Goal: Complete application form

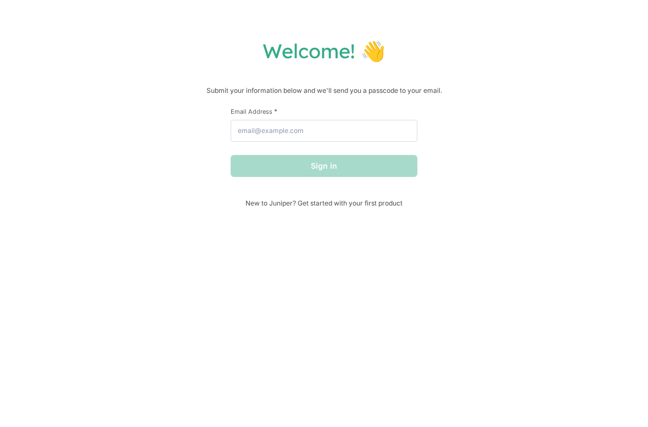
click at [10, 108] on div "Welcome! 👋 Submit your information below and we'll send you a passcode to your …" at bounding box center [324, 213] width 648 height 427
click at [242, 166] on div "Sign in" at bounding box center [324, 166] width 187 height 22
click at [235, 169] on div "Sign in" at bounding box center [324, 166] width 187 height 22
click at [271, 142] on input "Email Address *" at bounding box center [324, 131] width 187 height 22
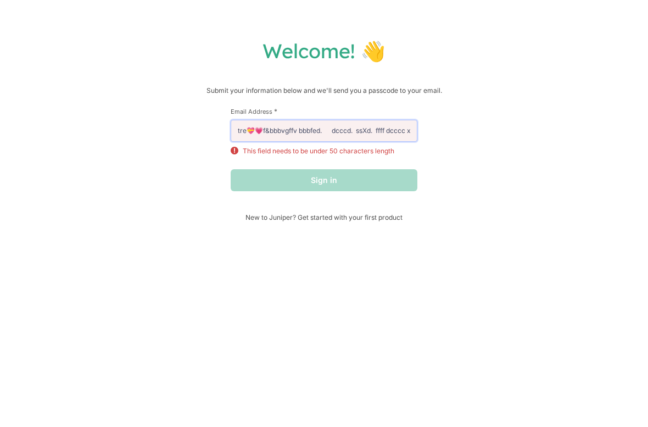
paste input "[URL][DOMAIN_NAME]"
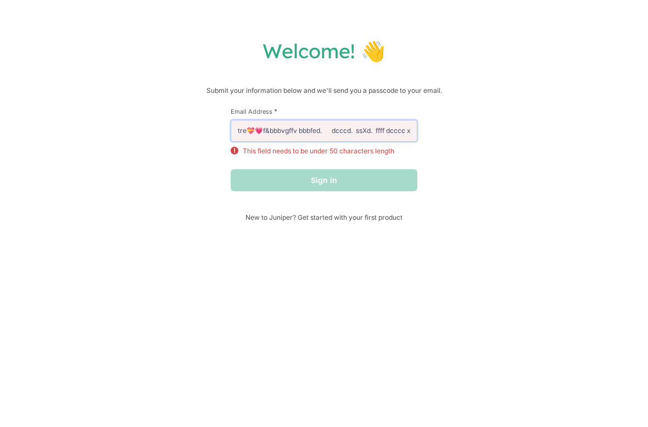
type input "tre💝💗f&bbbvgffv bbbfed. dcccd. ssXd. ffff dcccc xc [URL][DOMAIN_NAME] [URL][DOM…"
click at [60, 226] on div "Welcome! 👋 Submit your information below and we'll send you a passcode to your …" at bounding box center [324, 213] width 648 height 427
click at [269, 164] on form "First Name * Last Name * Email Address * tre💝💗f&bbbvgffv bbbfed. dcccd. ssXd. f…" at bounding box center [324, 149] width 187 height 84
click at [231, 180] on div "Sign in" at bounding box center [324, 180] width 187 height 22
